Goal: Task Accomplishment & Management: Manage account settings

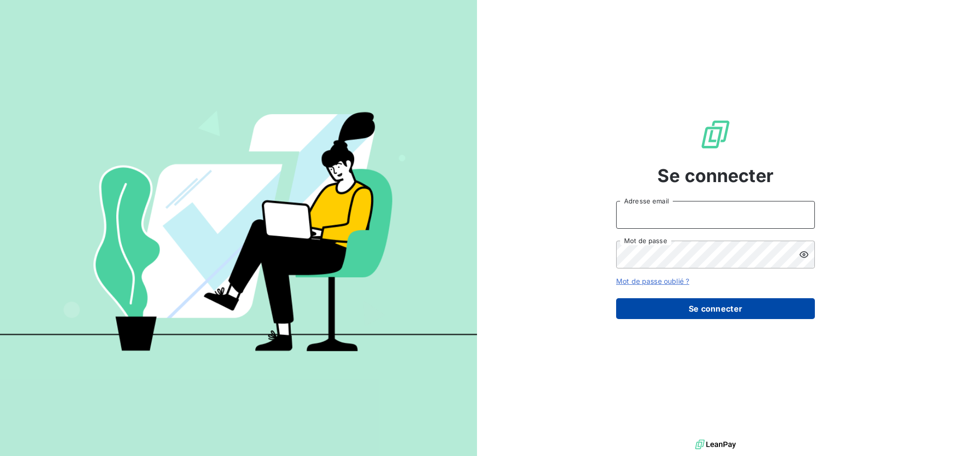
type input "[EMAIL_ADDRESS][DOMAIN_NAME]"
click at [707, 308] on button "Se connecter" at bounding box center [715, 308] width 199 height 21
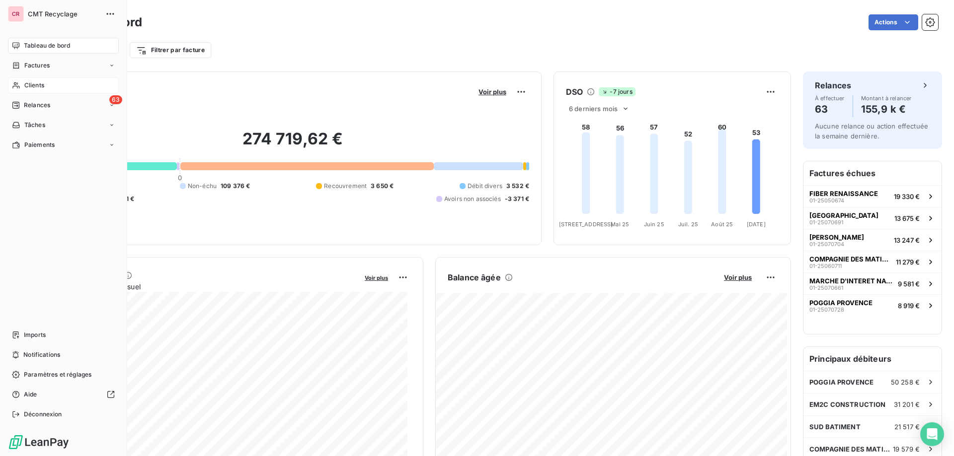
click at [23, 83] on div "Clients" at bounding box center [63, 85] width 111 height 16
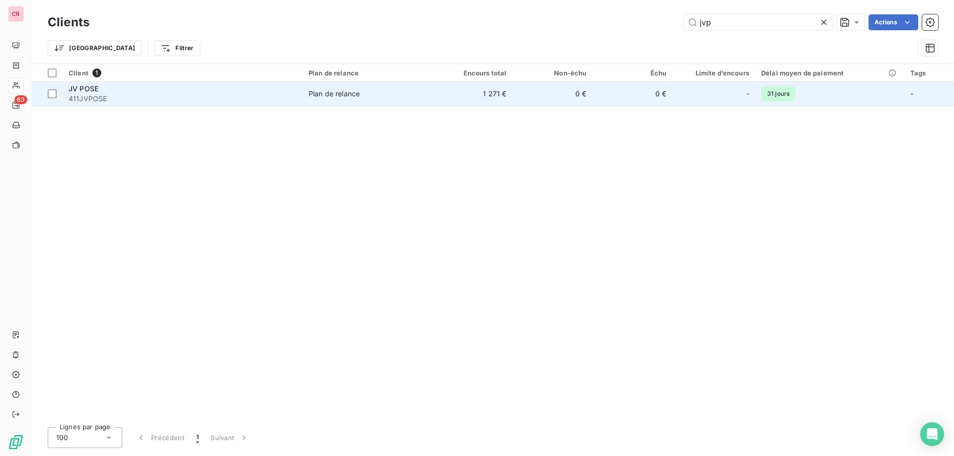
type input "jvp"
click at [663, 94] on td "0 €" at bounding box center [632, 94] width 80 height 24
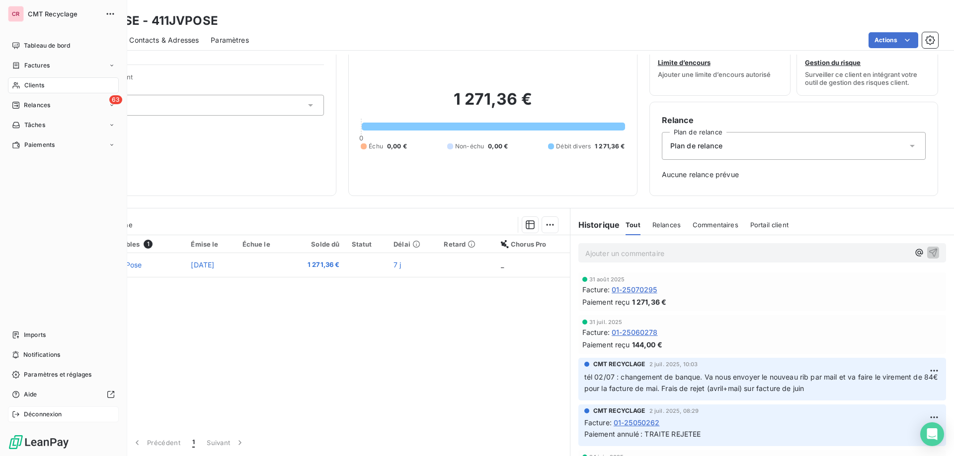
click at [43, 412] on span "Déconnexion" at bounding box center [43, 414] width 38 height 9
